Goal: Information Seeking & Learning: Learn about a topic

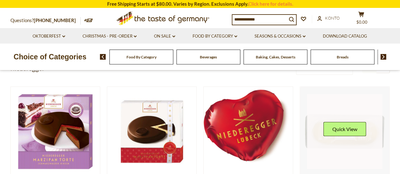
scroll to position [32, 0]
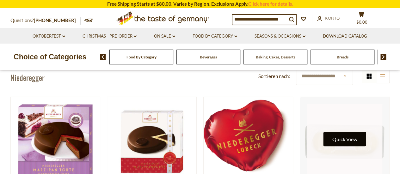
click at [342, 139] on button "Quick View" at bounding box center [344, 139] width 43 height 14
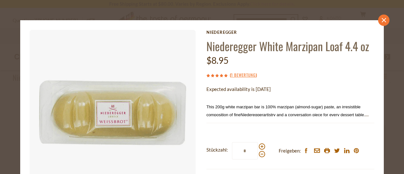
click at [382, 20] on icon "close" at bounding box center [384, 20] width 5 height 5
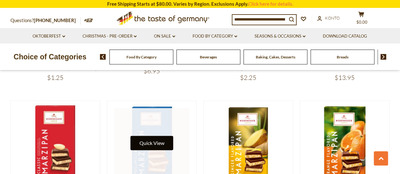
scroll to position [348, 0]
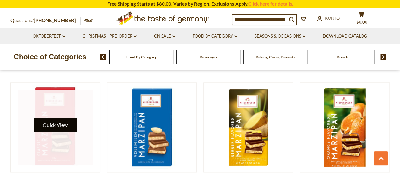
click at [57, 125] on button "Quick View" at bounding box center [55, 125] width 43 height 14
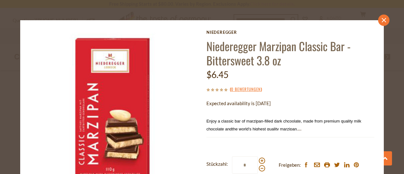
click at [379, 17] on link "close" at bounding box center [384, 20] width 11 height 11
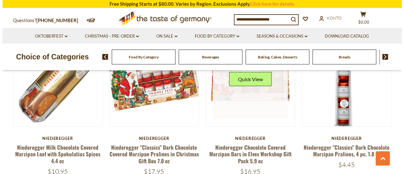
scroll to position [664, 0]
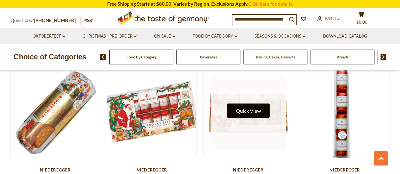
click at [252, 108] on button "Quick View" at bounding box center [248, 111] width 43 height 14
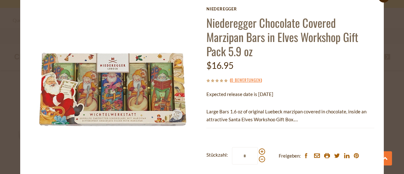
scroll to position [32, 0]
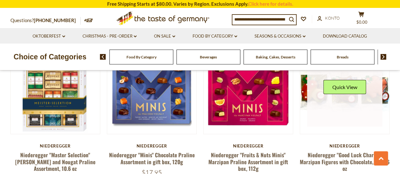
scroll to position [1169, 0]
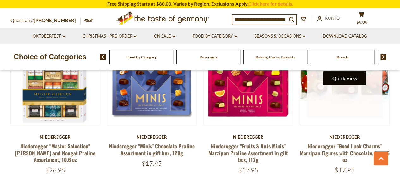
click at [337, 72] on button "Quick View" at bounding box center [344, 78] width 43 height 14
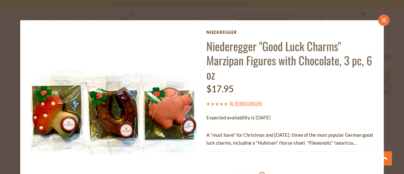
click at [382, 20] on icon at bounding box center [384, 20] width 4 height 4
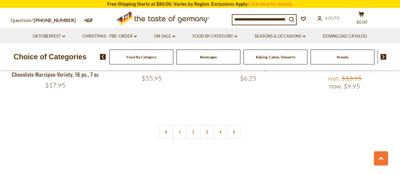
scroll to position [1422, 0]
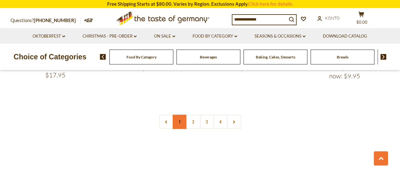
click at [179, 118] on link "1" at bounding box center [180, 122] width 14 height 14
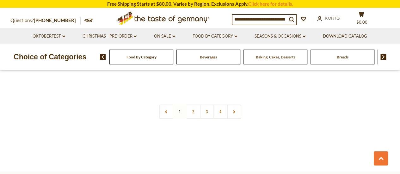
scroll to position [1426, 0]
click at [222, 111] on link "4" at bounding box center [220, 117] width 14 height 14
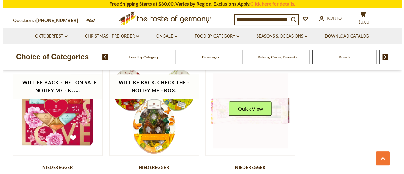
scroll to position [190, 0]
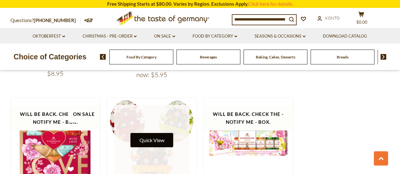
click at [162, 139] on button "Quick View" at bounding box center [151, 140] width 43 height 14
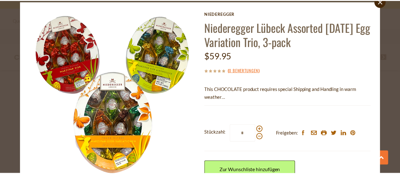
scroll to position [5, 0]
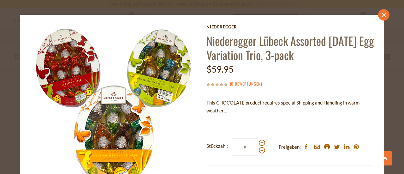
click at [382, 15] on icon "close" at bounding box center [384, 15] width 5 height 5
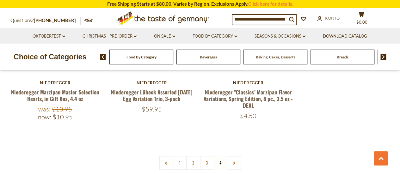
scroll to position [316, 0]
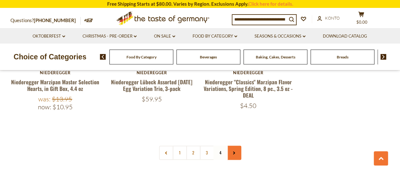
click at [233, 153] on icon at bounding box center [234, 152] width 4 height 3
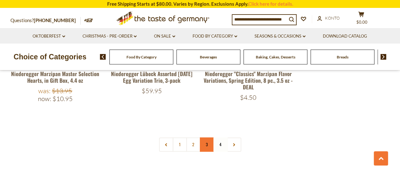
scroll to position [348, 0]
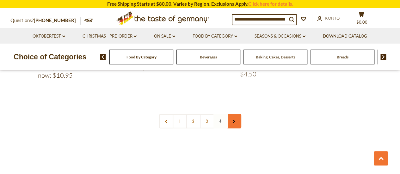
click at [233, 120] on icon at bounding box center [234, 121] width 4 height 3
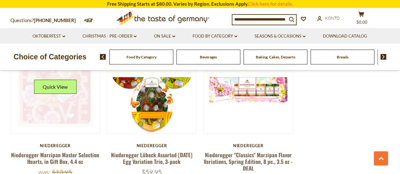
scroll to position [253, 0]
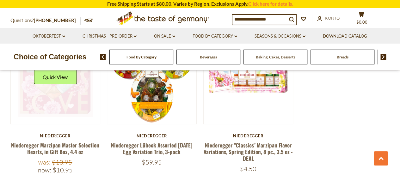
click at [54, 98] on link at bounding box center [55, 79] width 75 height 75
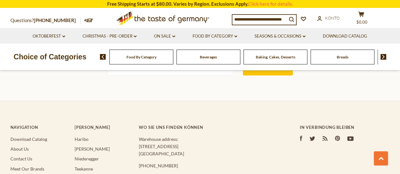
scroll to position [1138, 0]
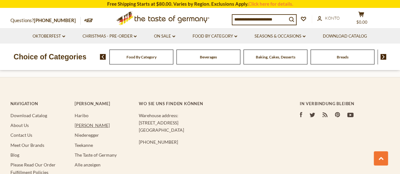
click at [79, 123] on link "[PERSON_NAME]" at bounding box center [92, 125] width 35 height 5
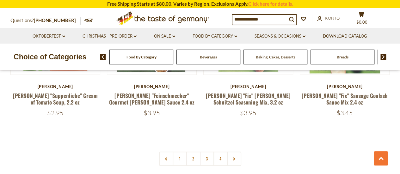
scroll to position [1390, 0]
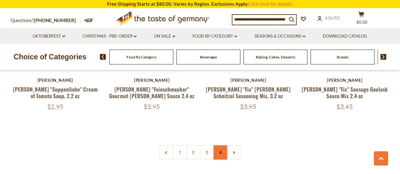
click at [221, 145] on link "4" at bounding box center [220, 152] width 14 height 14
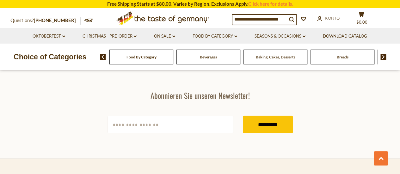
scroll to position [794, 0]
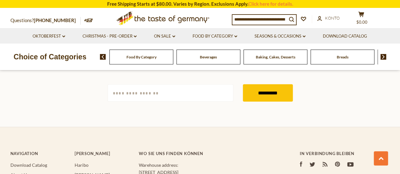
click at [142, 19] on icon ".st0{fill:#EDD300;} .st1{fill:#D33E21;}" at bounding box center [163, 19] width 118 height 20
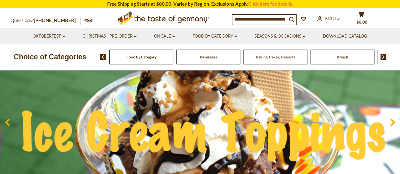
scroll to position [63, 0]
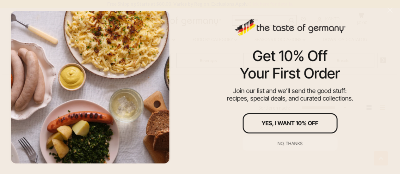
scroll to position [363, 0]
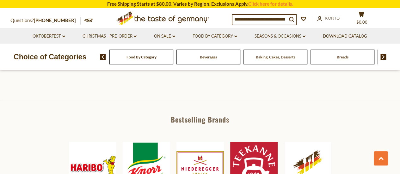
scroll to position [300, 0]
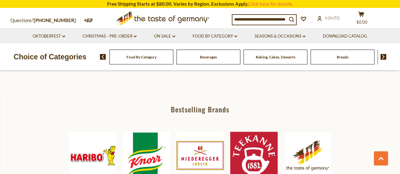
click at [196, 153] on img at bounding box center [199, 155] width 47 height 47
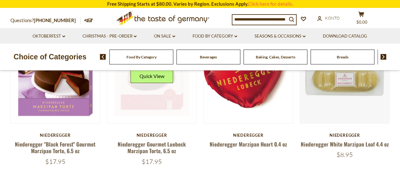
scroll to position [63, 0]
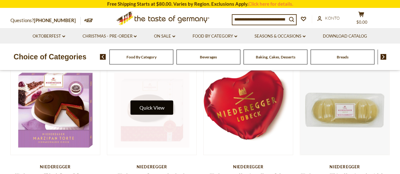
click at [144, 112] on button "Quick View" at bounding box center [151, 107] width 43 height 14
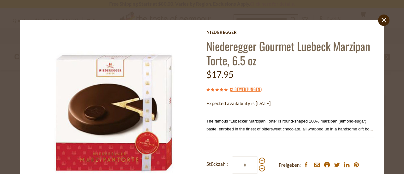
click at [382, 21] on icon "close" at bounding box center [384, 20] width 5 height 5
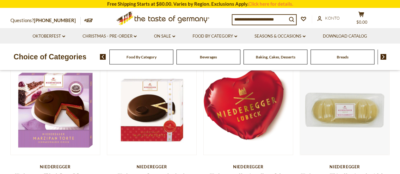
scroll to position [95, 0]
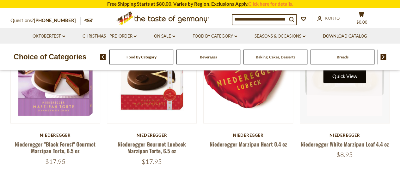
click at [342, 79] on button "Quick View" at bounding box center [344, 76] width 43 height 14
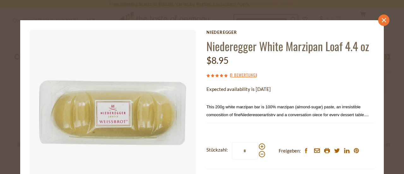
click at [382, 22] on icon "close" at bounding box center [384, 20] width 5 height 5
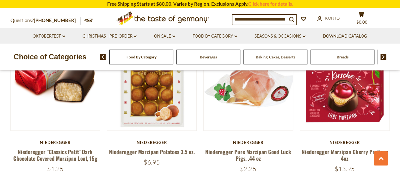
scroll to position [253, 0]
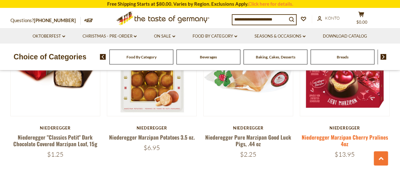
click at [345, 136] on link "Niederegger Marzipan Cherry Pralines 4oz" at bounding box center [344, 140] width 86 height 15
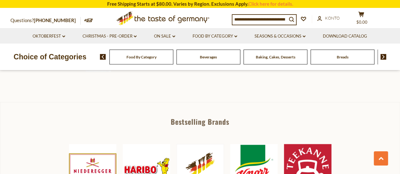
scroll to position [284, 0]
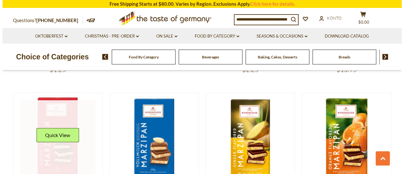
scroll to position [348, 0]
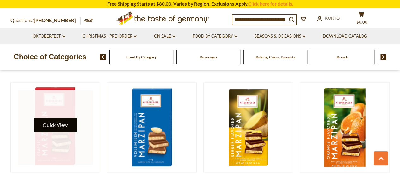
click at [59, 123] on button "Quick View" at bounding box center [55, 125] width 43 height 14
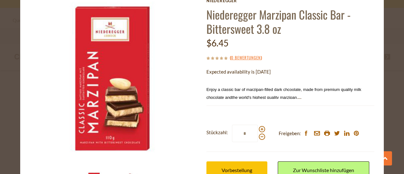
scroll to position [63, 0]
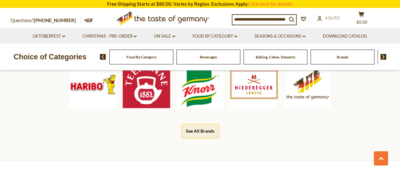
scroll to position [363, 0]
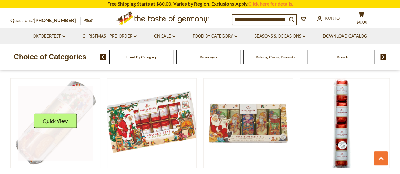
scroll to position [664, 0]
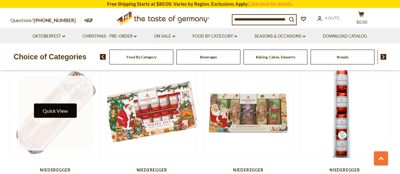
click at [55, 107] on button "Quick View" at bounding box center [55, 111] width 43 height 14
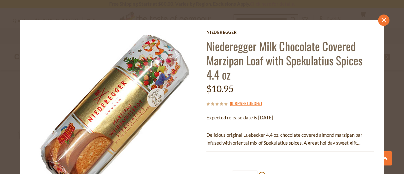
click at [382, 18] on icon at bounding box center [384, 20] width 4 height 4
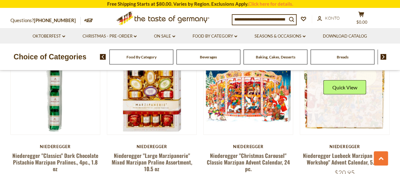
scroll to position [853, 0]
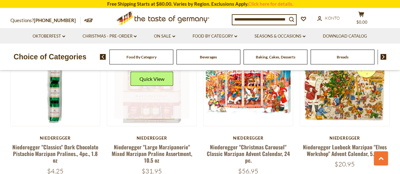
click at [147, 110] on link at bounding box center [151, 81] width 75 height 75
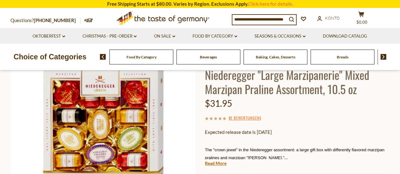
scroll to position [63, 0]
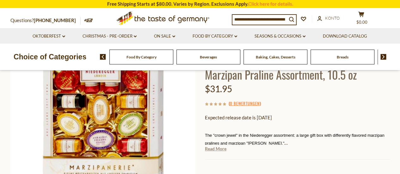
click at [216, 151] on link "Read More" at bounding box center [215, 149] width 21 height 6
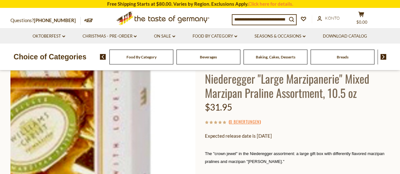
scroll to position [32, 0]
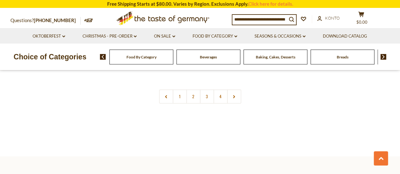
scroll to position [1416, 0]
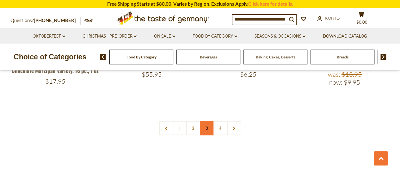
click at [205, 124] on link "3" at bounding box center [207, 128] width 14 height 14
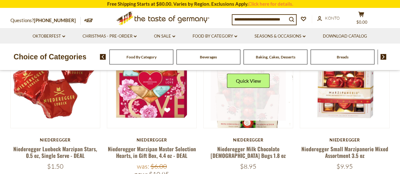
scroll to position [99, 0]
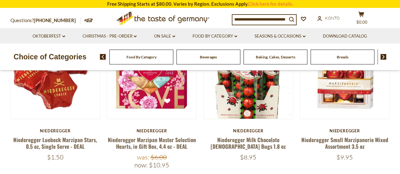
click at [246, 131] on div "Niederegger" at bounding box center [248, 130] width 90 height 5
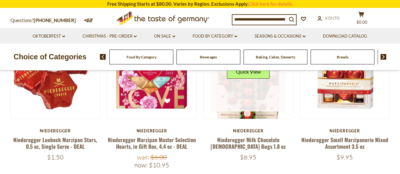
click at [245, 107] on link at bounding box center [247, 74] width 75 height 75
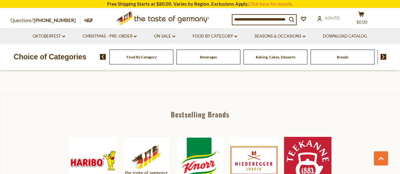
scroll to position [316, 0]
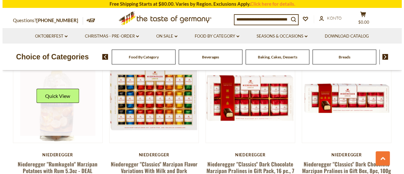
scroll to position [984, 0]
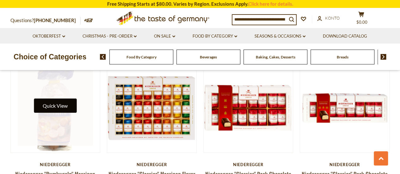
click at [55, 99] on button "Quick View" at bounding box center [55, 106] width 43 height 14
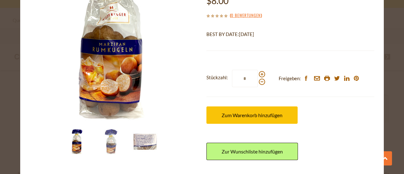
scroll to position [91, 0]
